Goal: Task Accomplishment & Management: Manage account settings

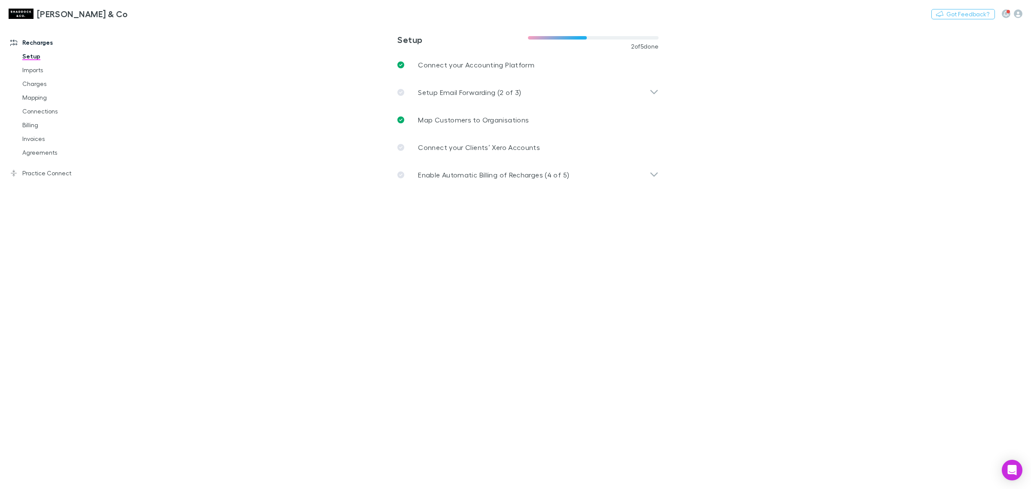
drag, startPoint x: 60, startPoint y: 153, endPoint x: 625, endPoint y: 155, distance: 564.9
click at [60, 153] on link "Agreements" at bounding box center [67, 153] width 107 height 14
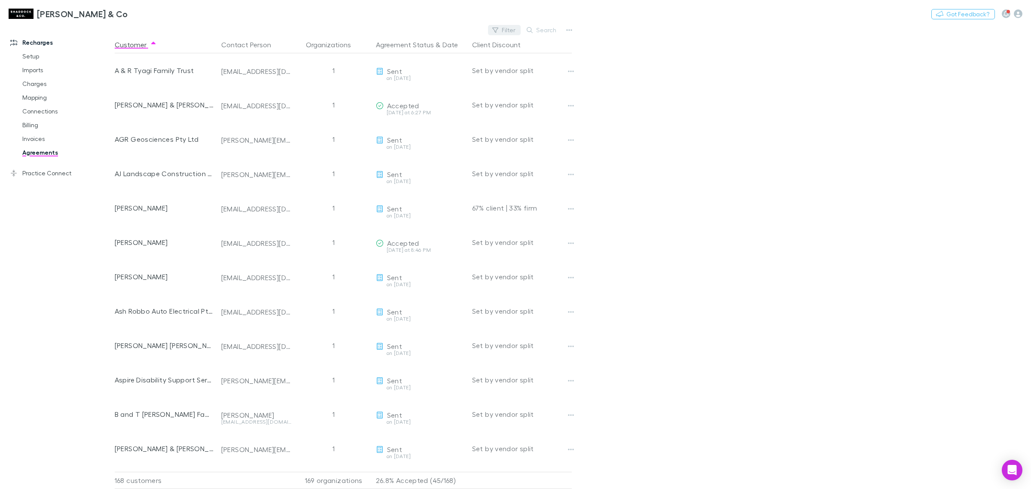
click at [514, 26] on button "Filter" at bounding box center [504, 30] width 33 height 10
click at [426, 110] on li "Accepted" at bounding box center [446, 114] width 149 height 14
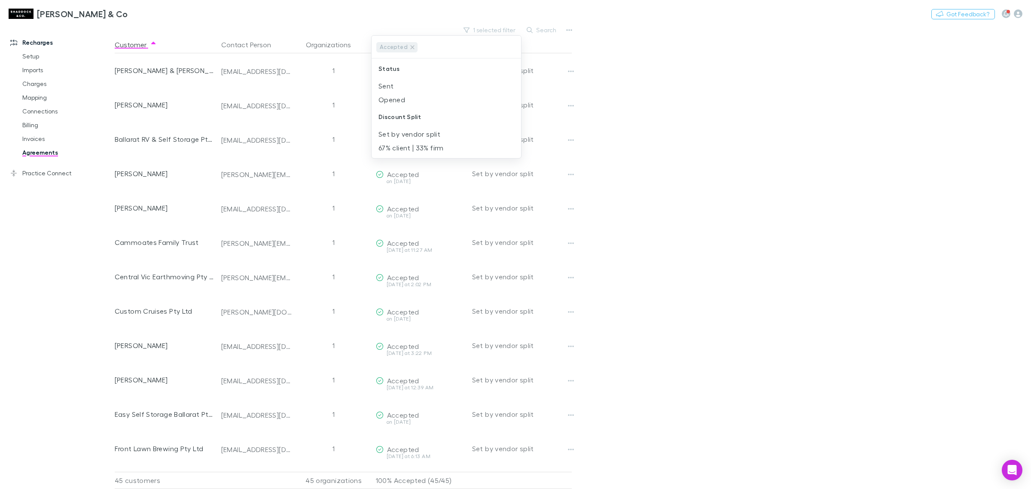
click at [722, 162] on div at bounding box center [515, 244] width 1031 height 489
click at [499, 36] on button "Client Discount" at bounding box center [501, 44] width 59 height 17
click at [497, 31] on button "1 selected filter" at bounding box center [489, 30] width 61 height 10
click at [409, 49] on icon at bounding box center [412, 47] width 7 height 7
click at [720, 85] on div at bounding box center [515, 244] width 1031 height 489
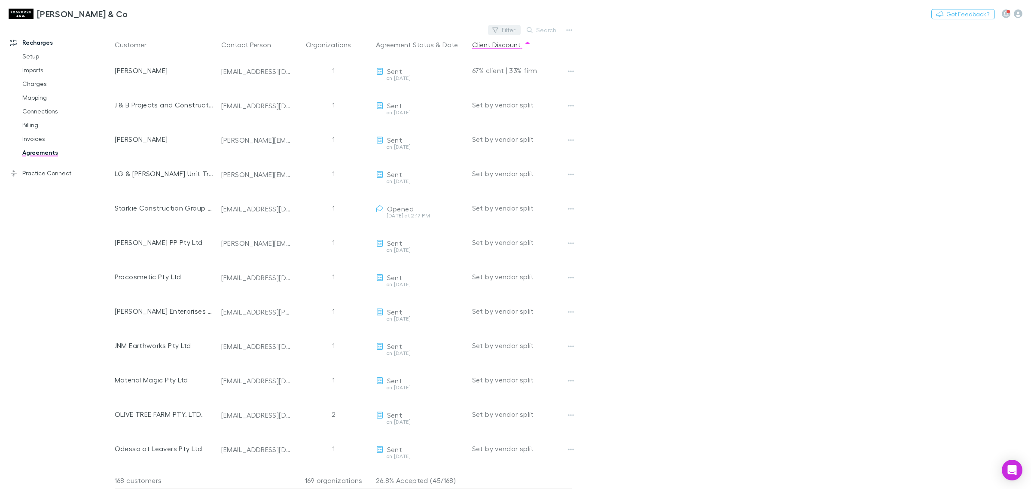
click at [509, 31] on button "Filter" at bounding box center [504, 30] width 33 height 10
click at [405, 98] on li "Opened" at bounding box center [446, 100] width 149 height 14
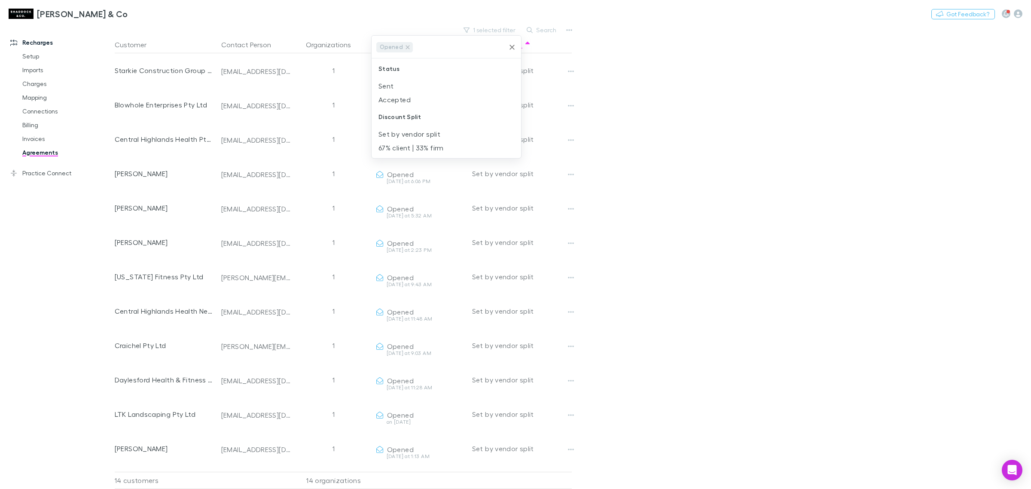
click at [714, 119] on div at bounding box center [515, 244] width 1031 height 489
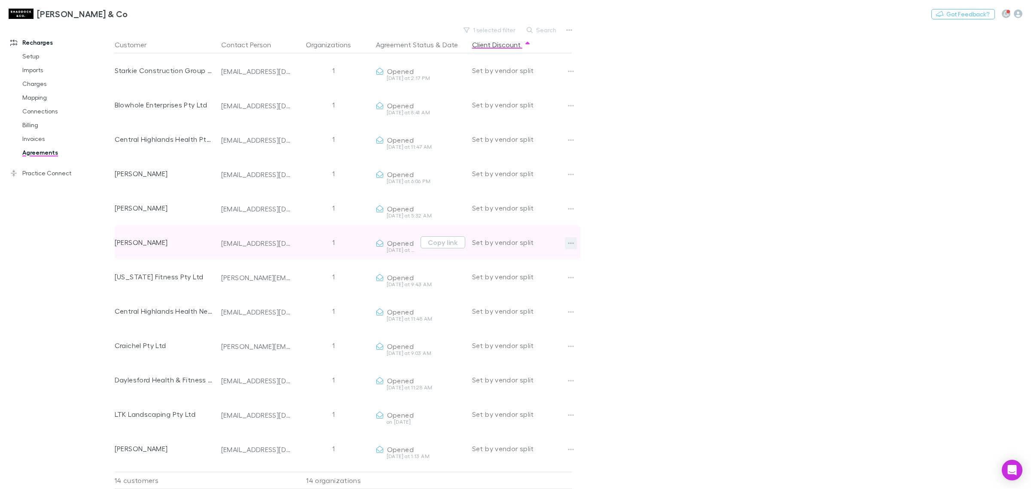
click at [574, 245] on button "button" at bounding box center [571, 243] width 12 height 12
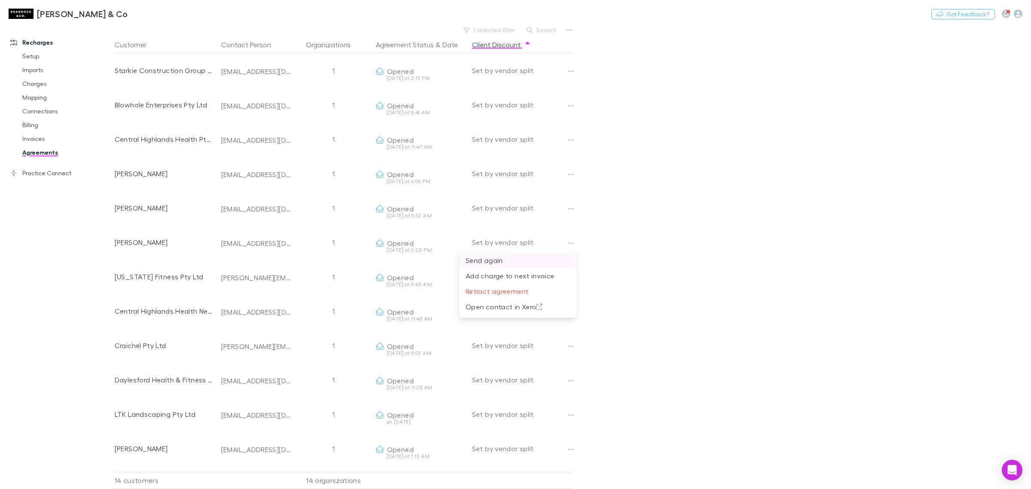
click at [478, 261] on p "Send again" at bounding box center [518, 260] width 104 height 10
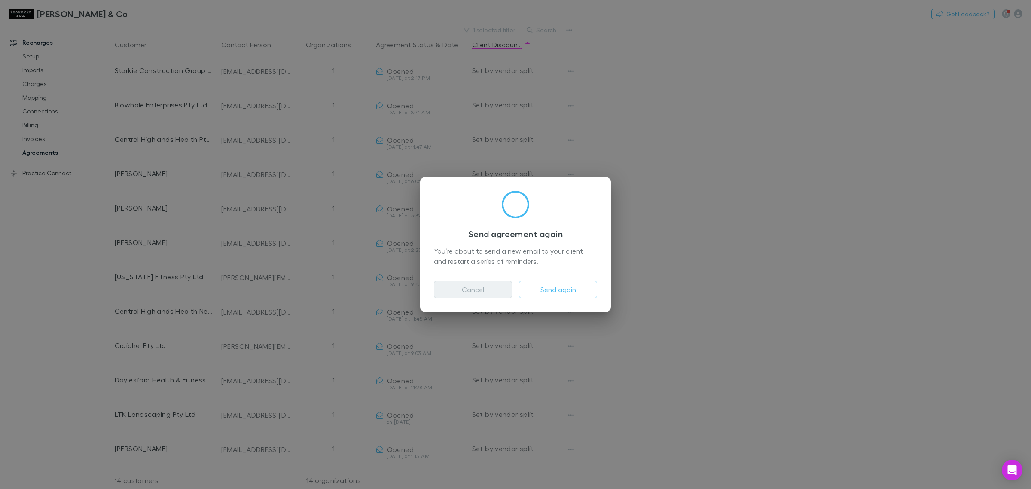
click at [450, 291] on button "Cancel" at bounding box center [473, 289] width 78 height 17
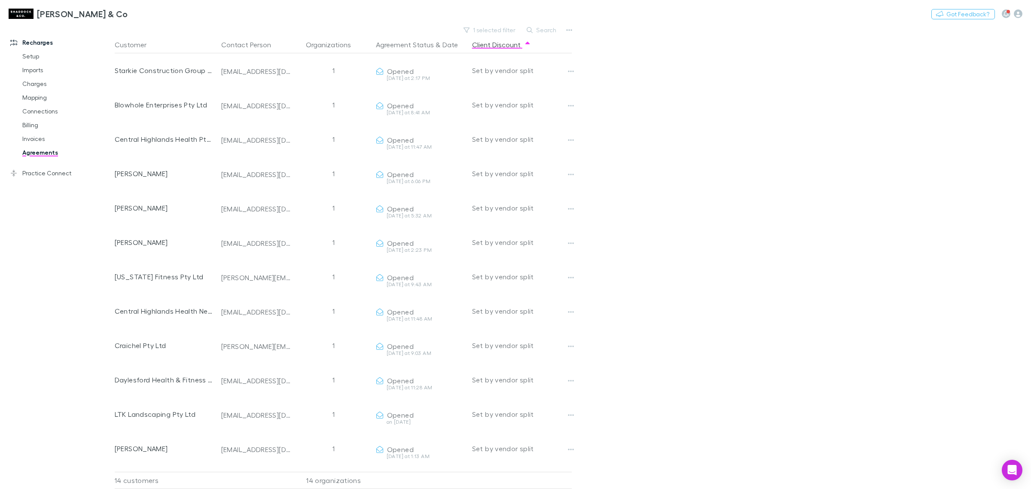
click at [56, 155] on link "Agreements" at bounding box center [67, 153] width 107 height 14
click at [503, 31] on button "1 selected filter" at bounding box center [489, 30] width 61 height 10
click at [409, 46] on icon at bounding box center [407, 47] width 7 height 7
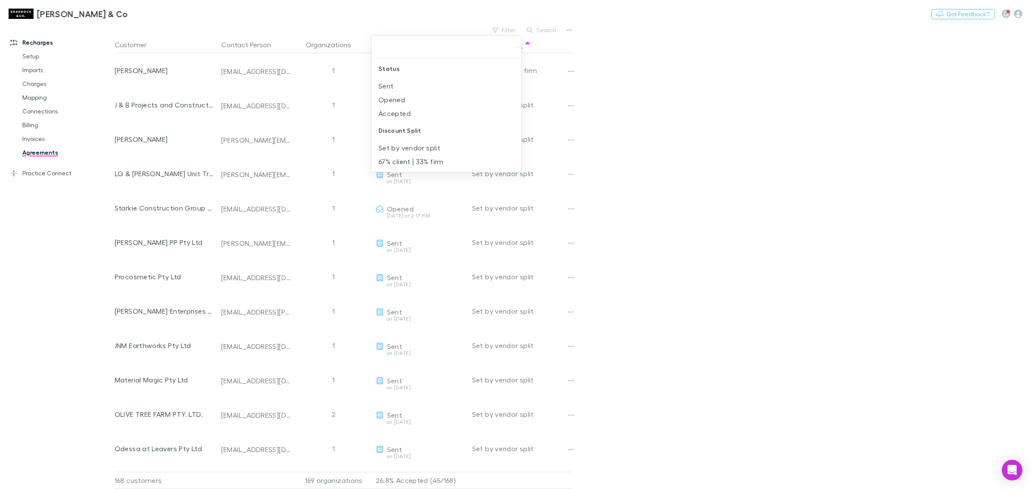
click at [785, 150] on div at bounding box center [515, 244] width 1031 height 489
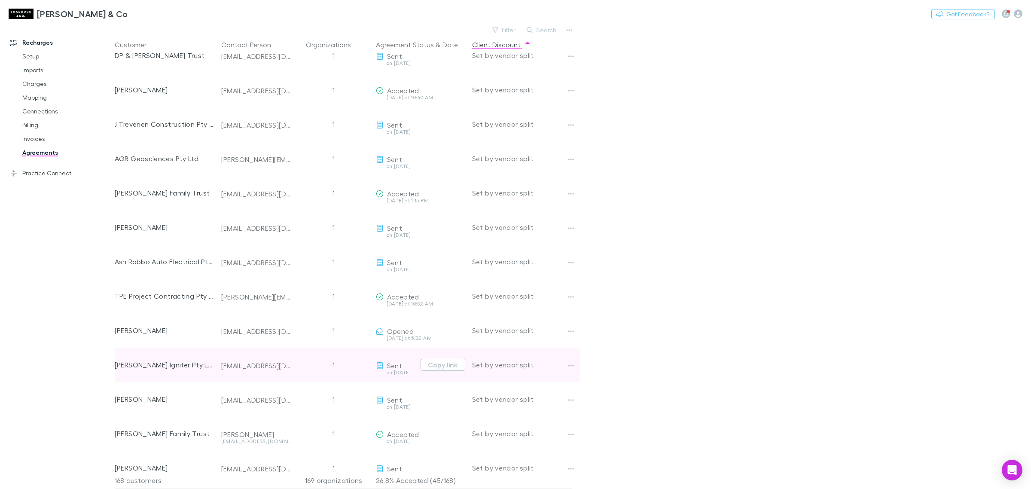
scroll to position [1557, 0]
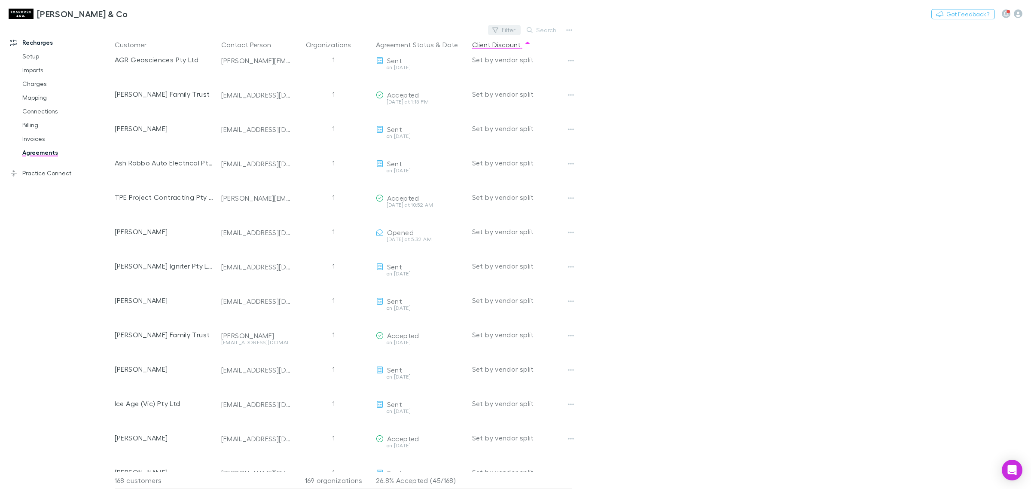
click at [493, 29] on button "Filter" at bounding box center [504, 30] width 33 height 10
click at [393, 116] on li "Accepted" at bounding box center [446, 114] width 149 height 14
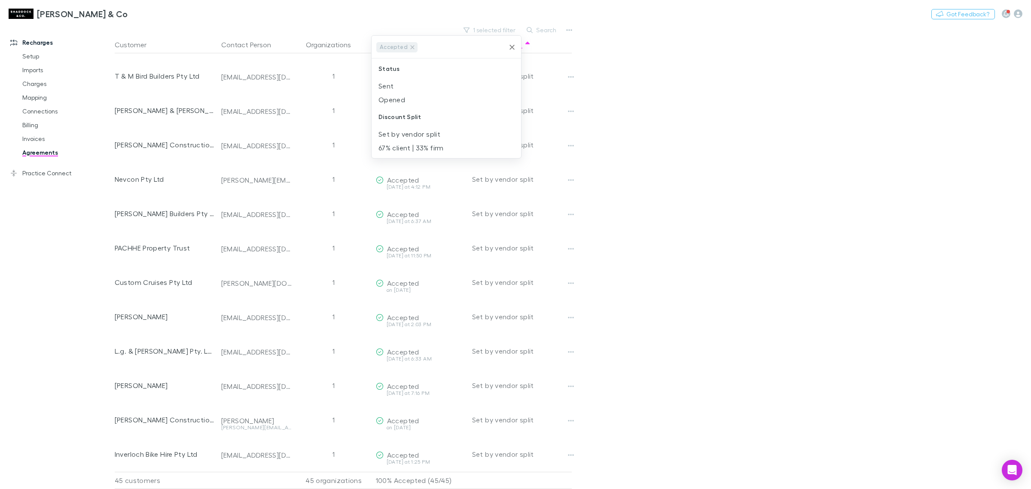
scroll to position [320, 0]
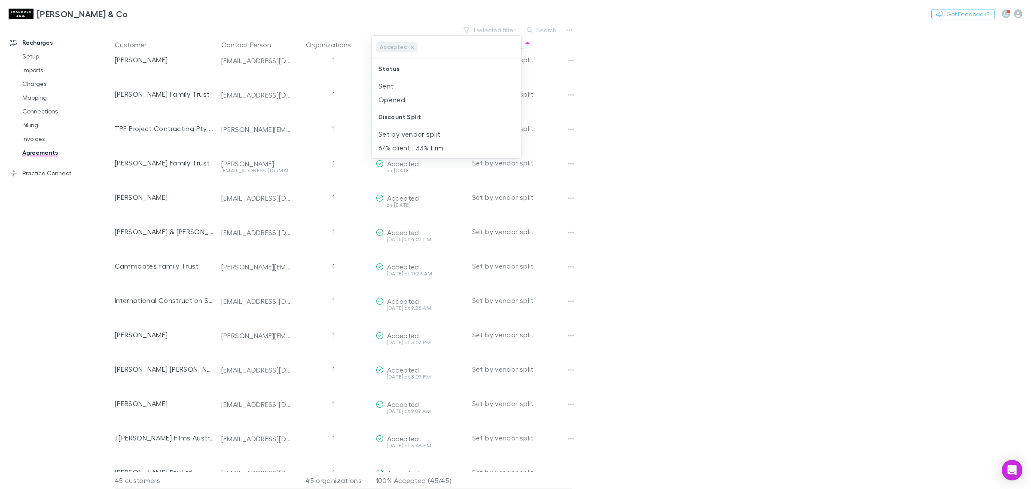
click at [725, 336] on div at bounding box center [515, 244] width 1031 height 489
click at [118, 44] on button "Customer" at bounding box center [136, 44] width 42 height 17
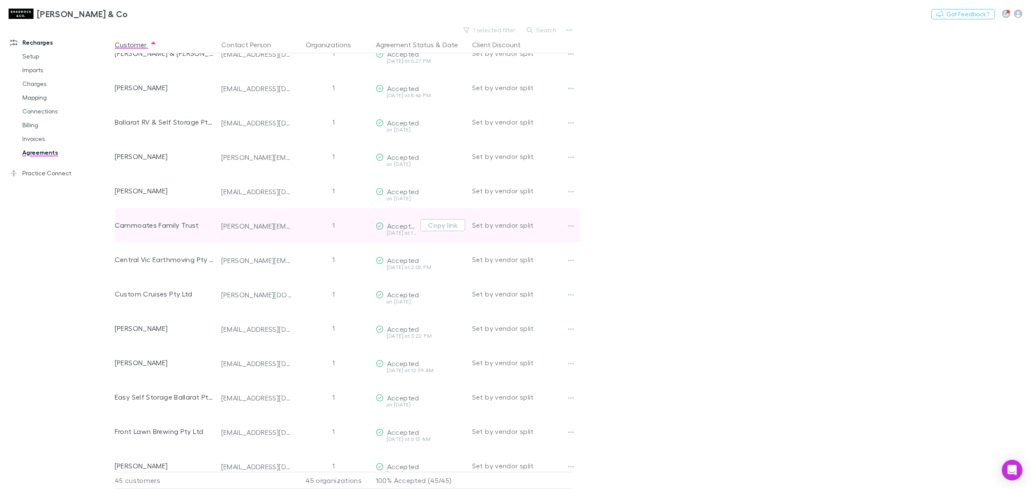
scroll to position [0, 0]
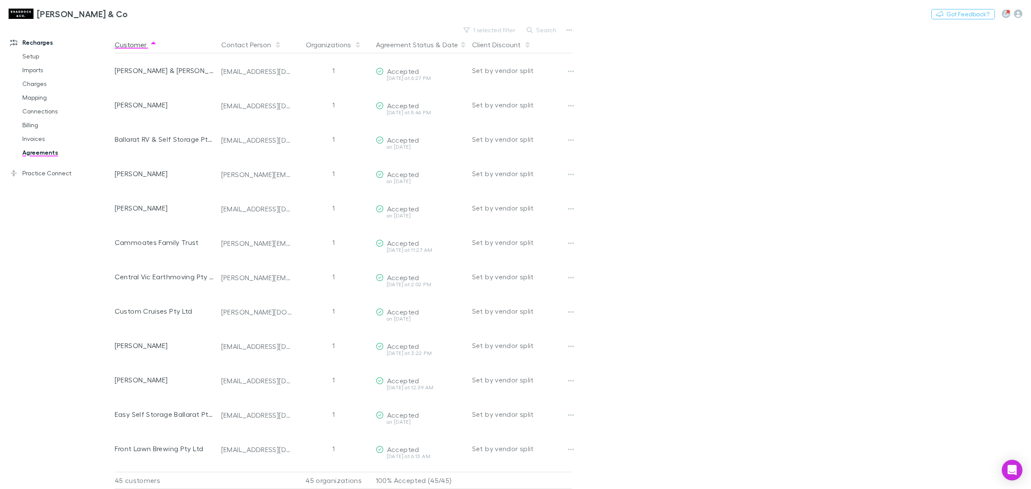
click at [129, 44] on button "Customer" at bounding box center [136, 44] width 42 height 17
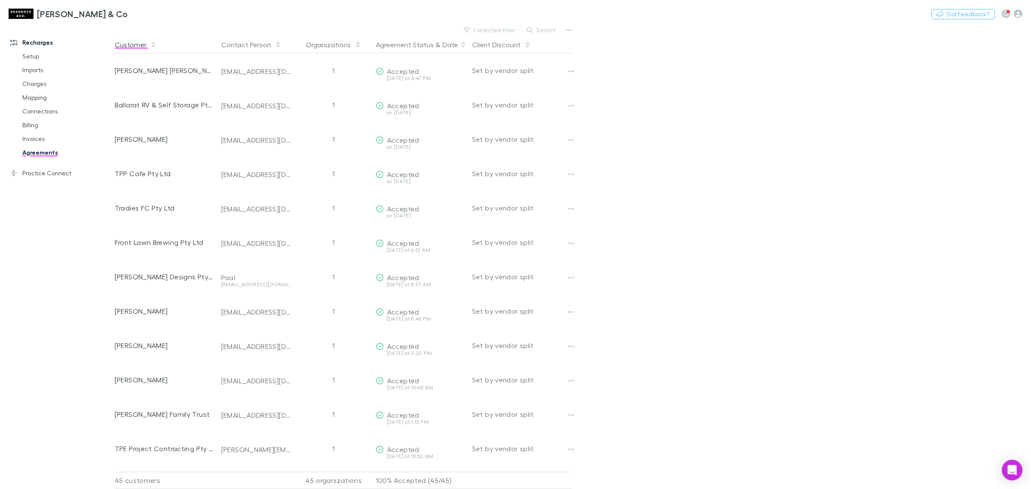
click at [129, 44] on button "Customer" at bounding box center [136, 44] width 42 height 17
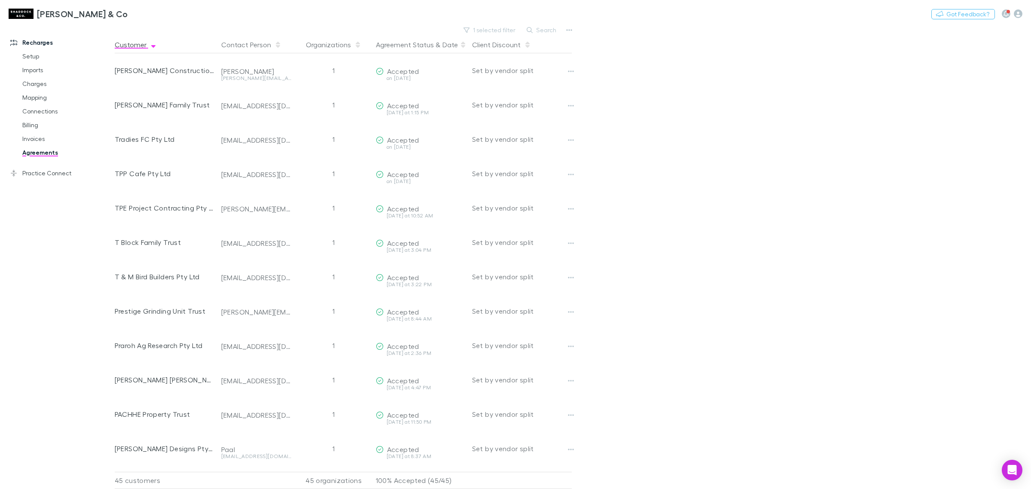
click at [129, 44] on button "Customer" at bounding box center [136, 44] width 42 height 17
